Goal: Navigation & Orientation: Find specific page/section

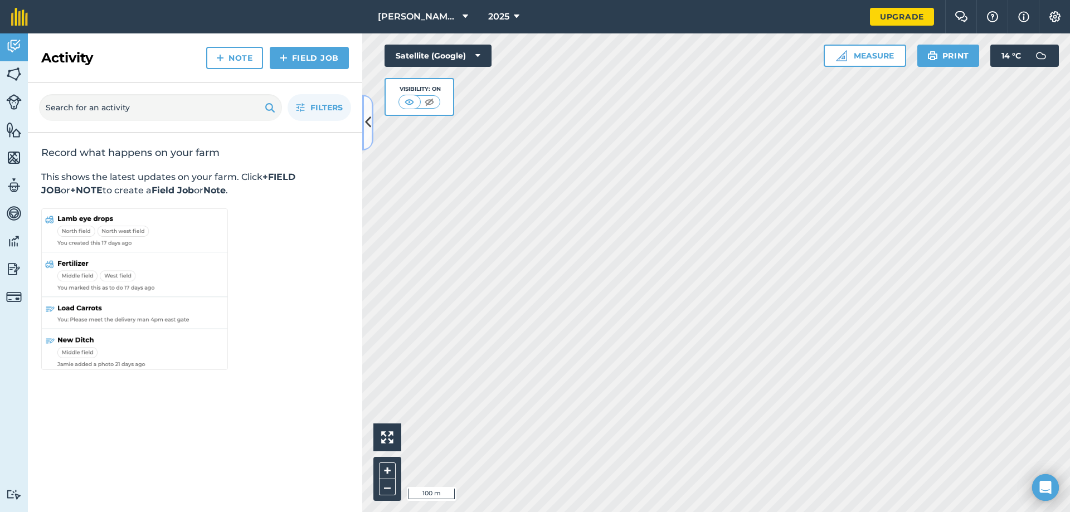
click at [364, 120] on button at bounding box center [367, 123] width 11 height 56
